Goal: Information Seeking & Learning: Learn about a topic

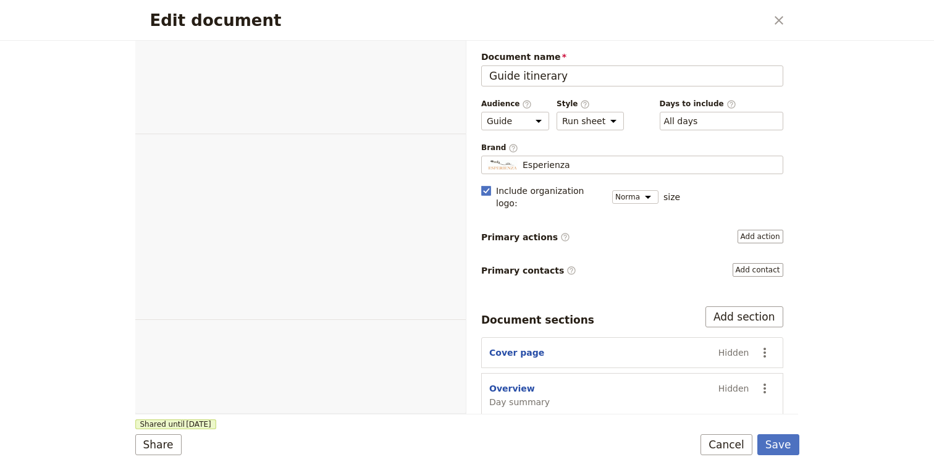
select select "STAFF"
select select "RUN_SHEET"
select select "DEFAULT"
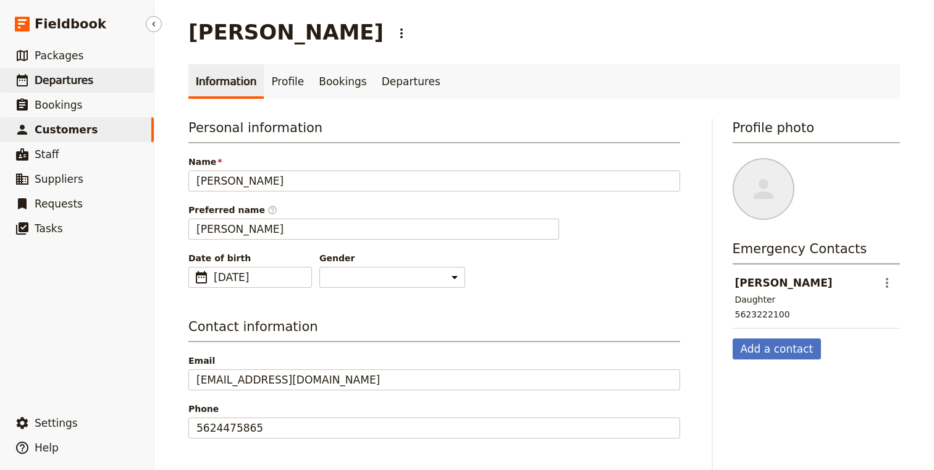
click at [57, 83] on span "Departures" at bounding box center [64, 80] width 59 height 12
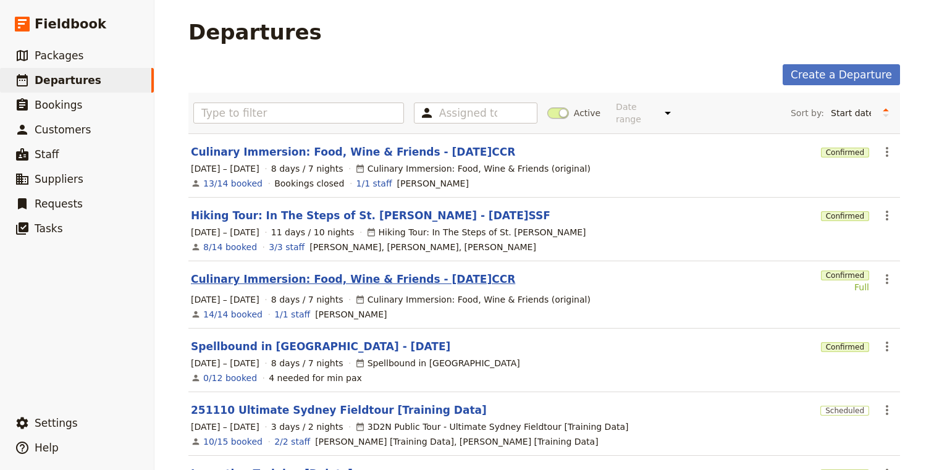
click at [316, 272] on link "Culinary Immersion: Food, Wine & Friends - 2025.10.10.CCR" at bounding box center [353, 279] width 324 height 15
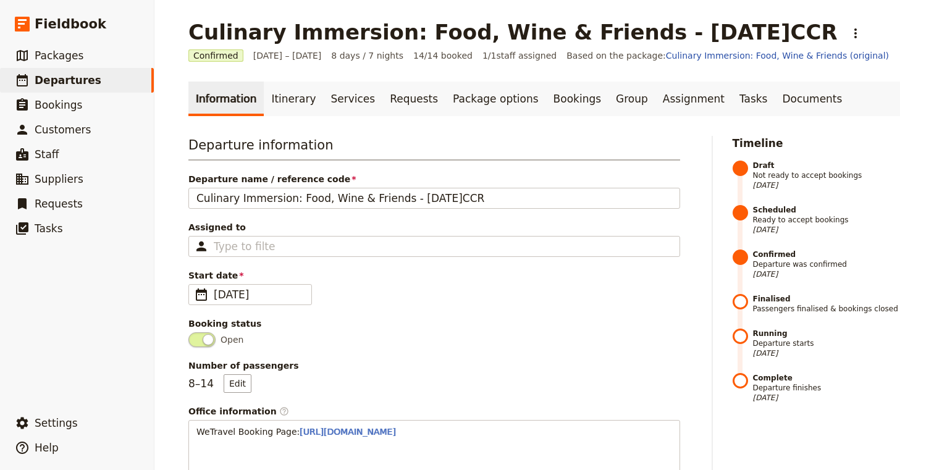
click at [280, 96] on link "Itinerary" at bounding box center [293, 99] width 59 height 35
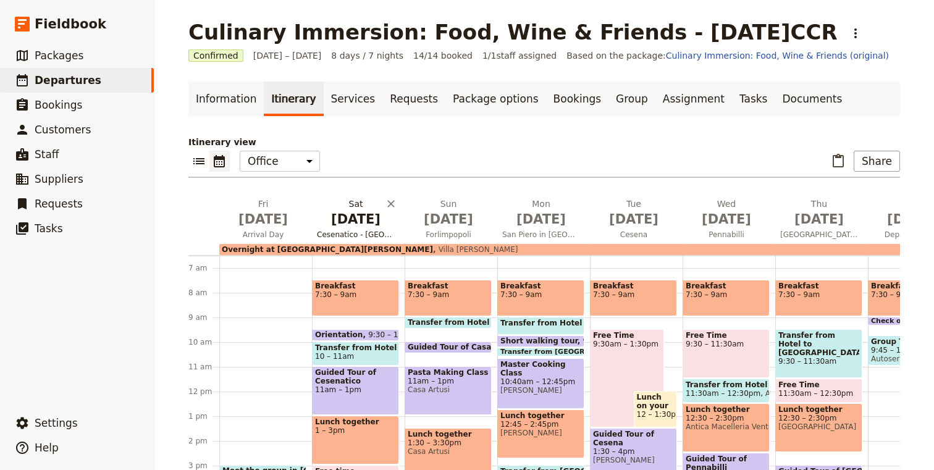
scroll to position [106, 0]
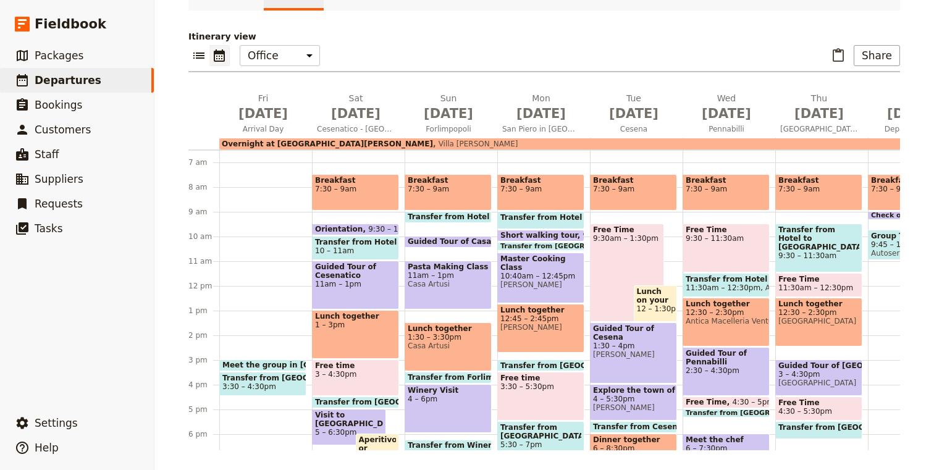
click at [267, 368] on span at bounding box center [263, 368] width 86 height 5
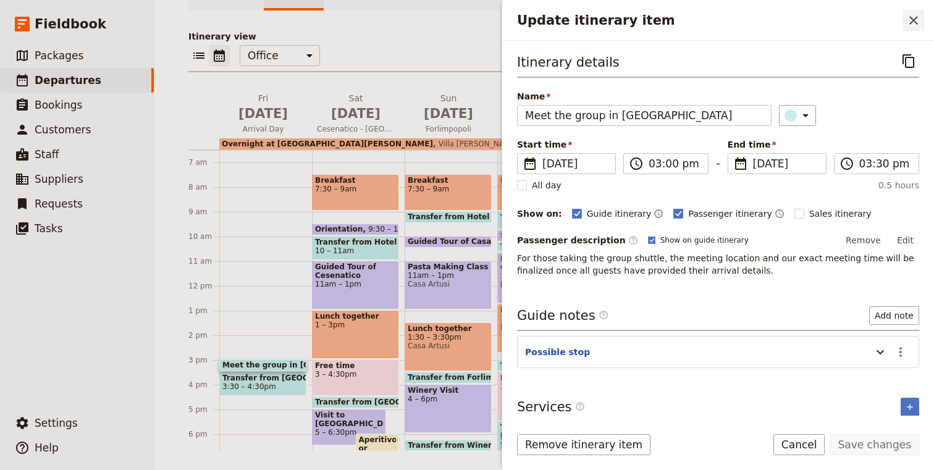
click at [917, 12] on button "​" at bounding box center [913, 20] width 21 height 21
